Goal: Task Accomplishment & Management: Manage account settings

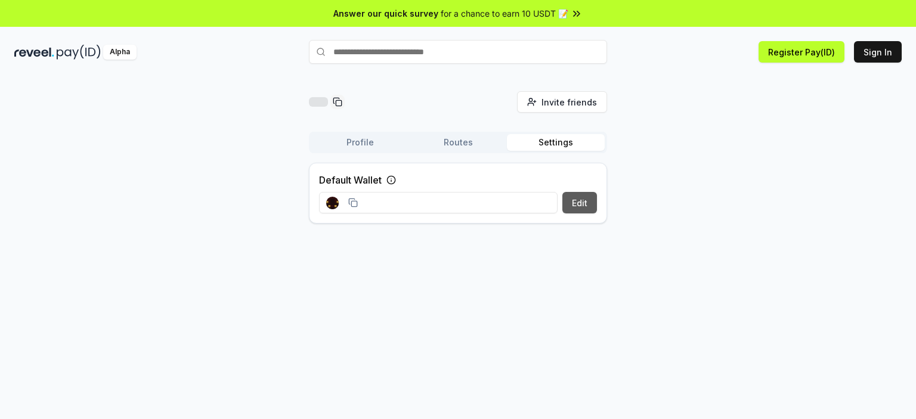
click at [570, 210] on button "Edit" at bounding box center [579, 202] width 35 height 21
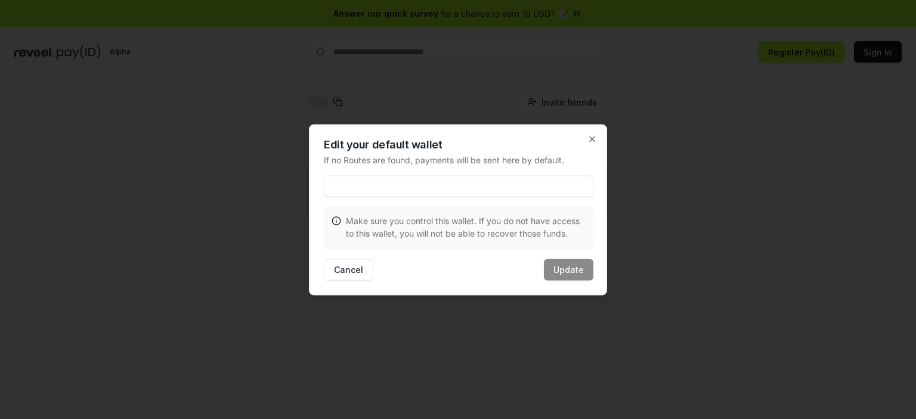
click at [391, 186] on input at bounding box center [459, 185] width 270 height 21
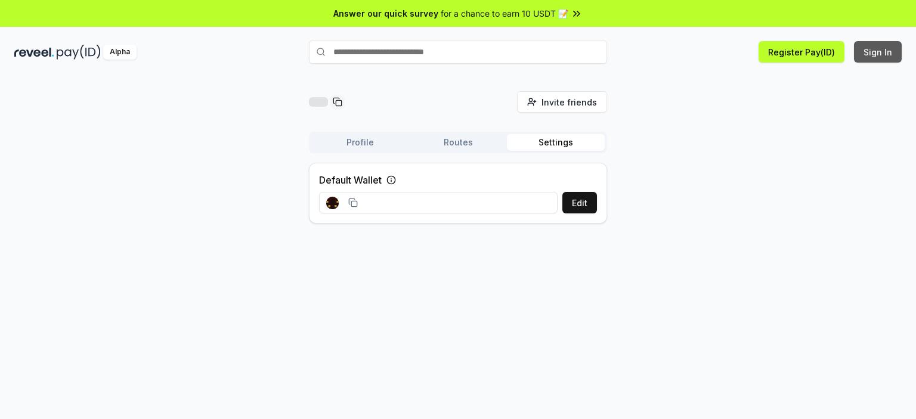
click at [888, 55] on button "Sign In" at bounding box center [878, 51] width 48 height 21
